Goal: Transaction & Acquisition: Purchase product/service

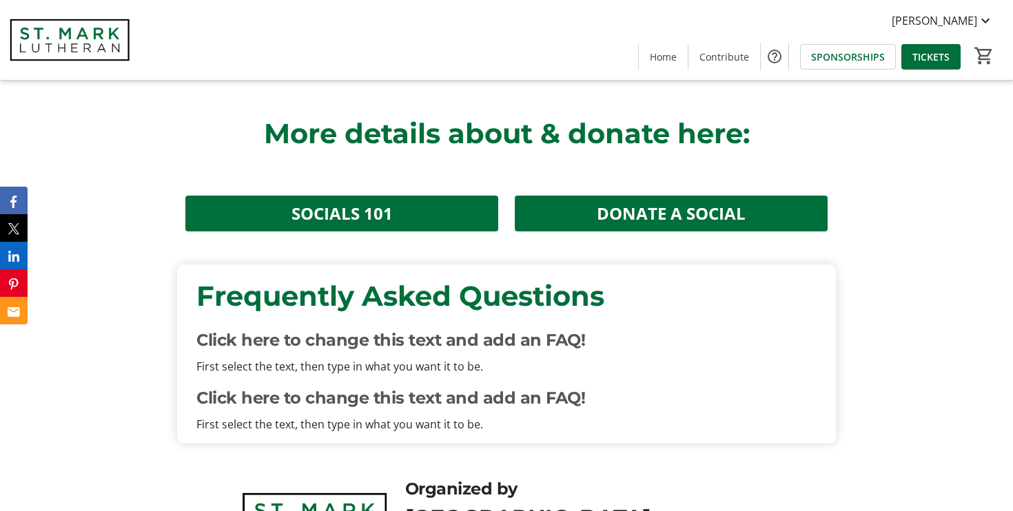
scroll to position [2657, 0]
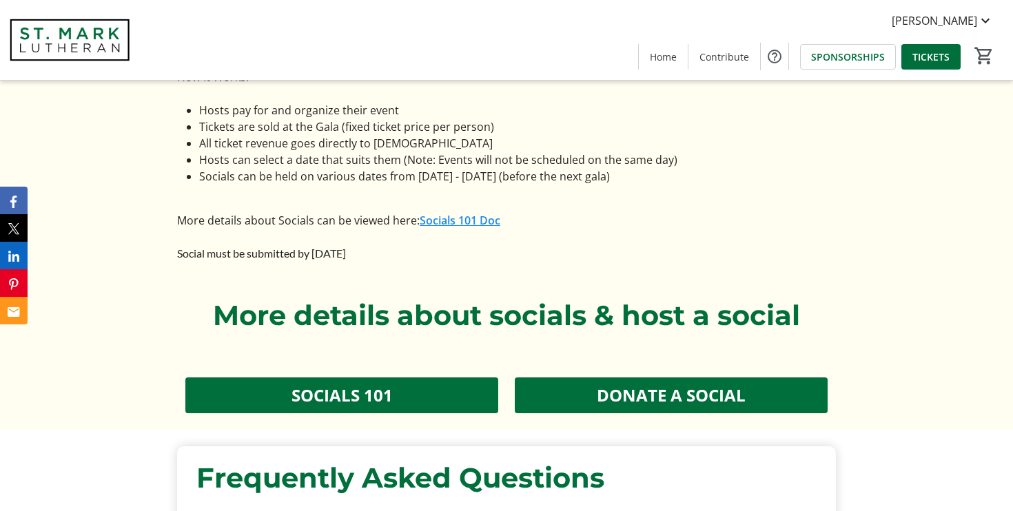
scroll to position [2449, 0]
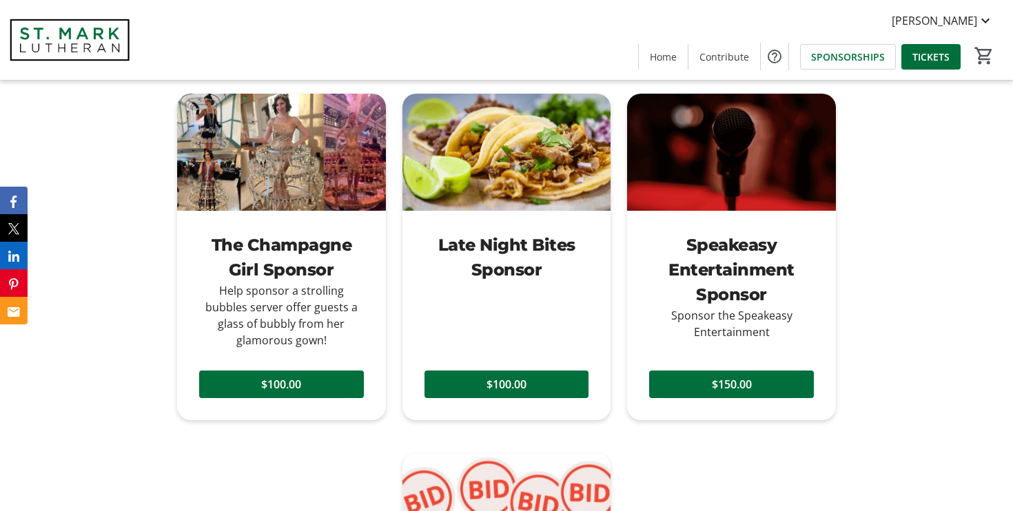
scroll to position [1273, 0]
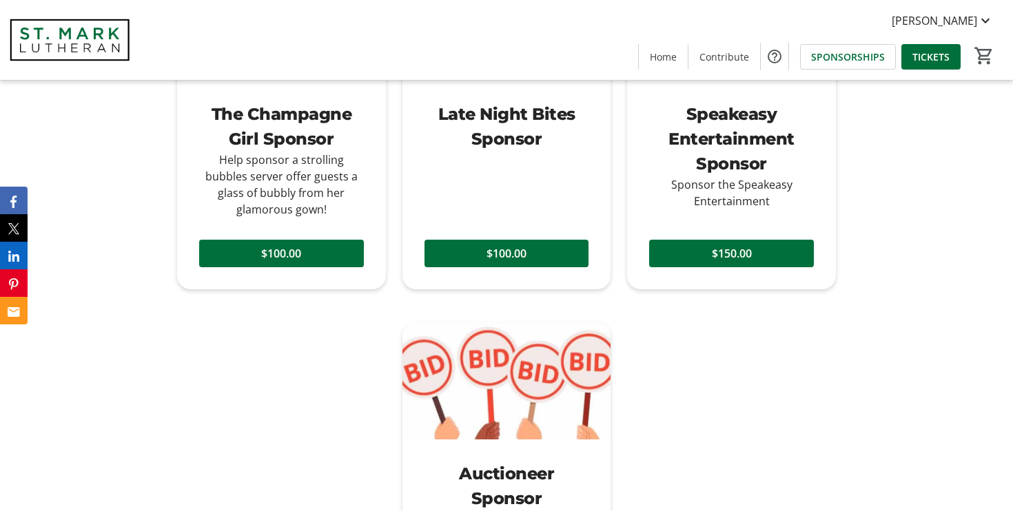
scroll to position [1398, 0]
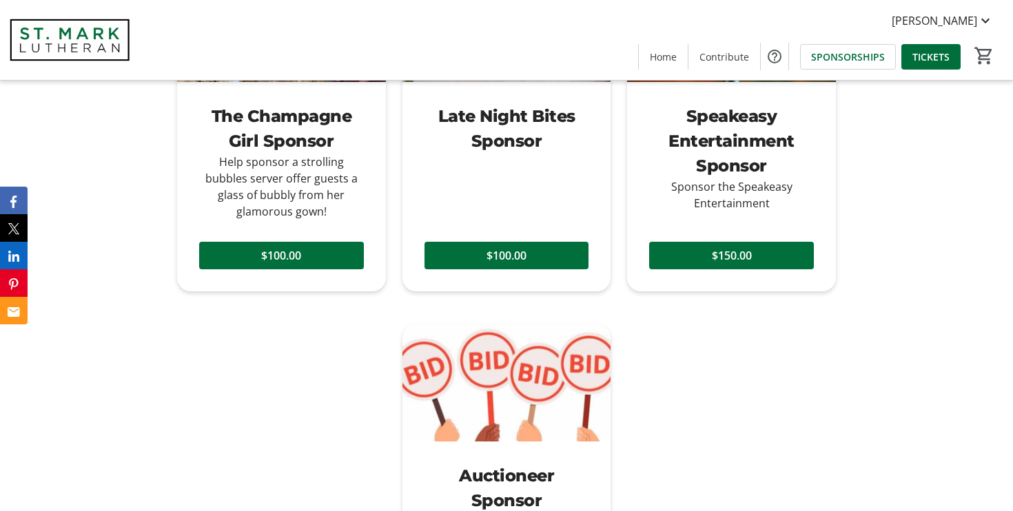
drag, startPoint x: 220, startPoint y: 160, endPoint x: 355, endPoint y: 209, distance: 143.2
click at [355, 209] on div "Help sponsor a strolling bubbles server offer guests a glass of bubbly from her…" at bounding box center [281, 187] width 165 height 66
copy div "Help sponsor a strolling bubbles server offer guests a glass of bubbly from her…"
click at [502, 183] on div "Late Night Bites Sponsor $100.00" at bounding box center [506, 128] width 209 height 327
click at [553, 174] on div "Late Night Bites Sponsor $100.00" at bounding box center [506, 128] width 209 height 327
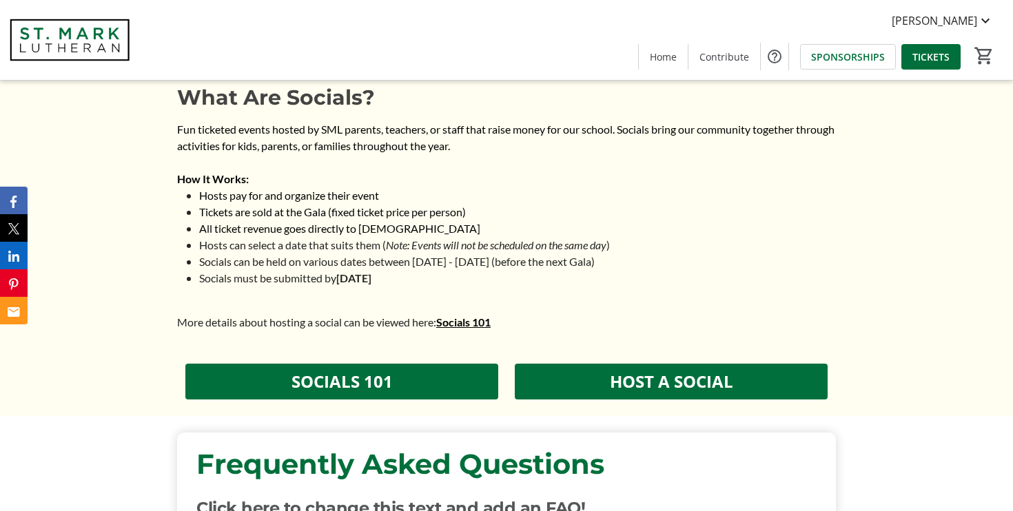
scroll to position [2430, 0]
